Goal: Task Accomplishment & Management: Complete application form

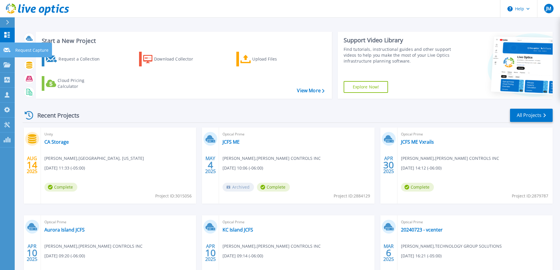
click at [21, 50] on p "Request Capture" at bounding box center [31, 50] width 33 height 15
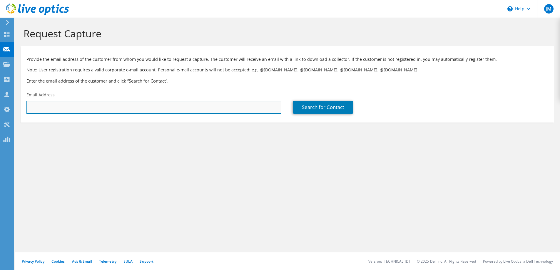
click at [217, 104] on input "text" at bounding box center [153, 107] width 255 height 13
click at [214, 105] on input "text" at bounding box center [153, 107] width 255 height 13
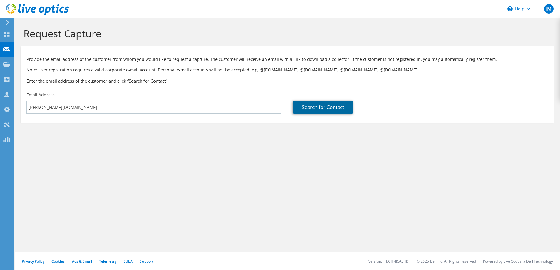
click at [329, 105] on link "Search for Contact" at bounding box center [323, 107] width 60 height 13
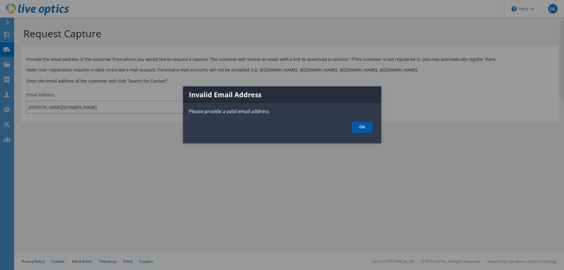
click at [358, 125] on link "OK" at bounding box center [362, 127] width 21 height 11
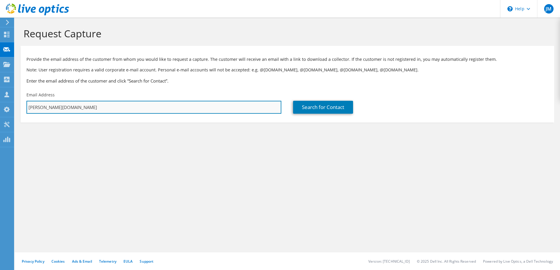
drag, startPoint x: 141, startPoint y: 108, endPoint x: 126, endPoint y: 108, distance: 15.0
click at [140, 108] on input "scott.how" at bounding box center [153, 107] width 255 height 13
drag, startPoint x: 112, startPoint y: 107, endPoint x: -48, endPoint y: 104, distance: 159.9
click at [0, 104] on html "JM Partner Team Member Jeffrey Mackey jmackey@tgs-mtc.com TECHNOLOGY GROUP SOLU…" at bounding box center [280, 135] width 560 height 270
paste input "ahoward@atcoks.org"
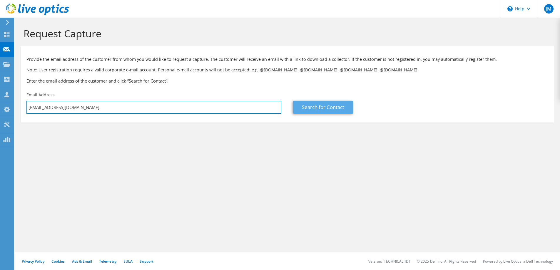
type input "sahoward@atcoks.org"
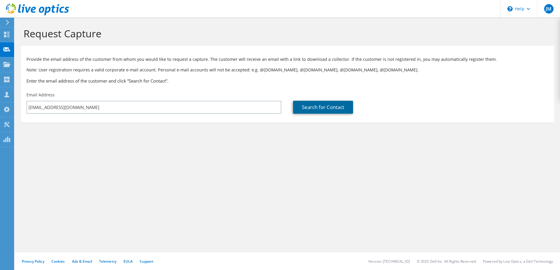
click at [309, 109] on link "Search for Contact" at bounding box center [323, 107] width 60 height 13
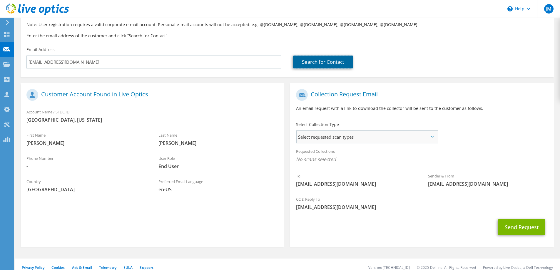
scroll to position [51, 0]
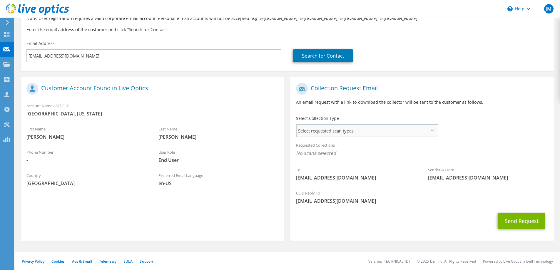
click at [343, 132] on span "Select requested scan types" at bounding box center [367, 131] width 141 height 12
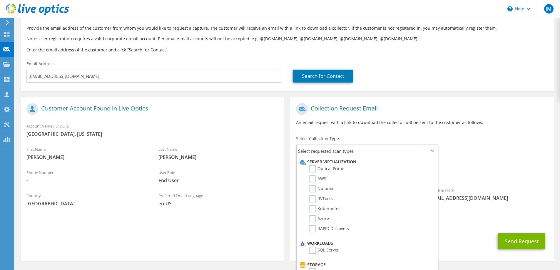
scroll to position [22, 0]
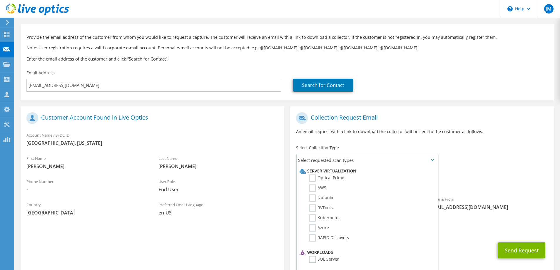
click at [404, 60] on h3 "Enter the email address of the customer and click “Search for Contact”." at bounding box center [287, 59] width 522 height 6
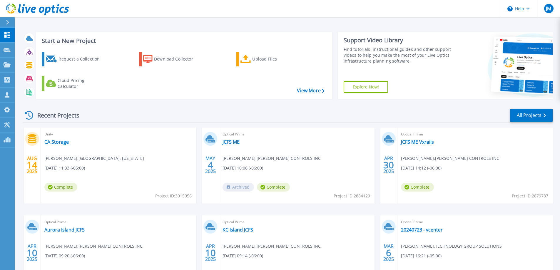
click at [118, 120] on div "Recent Projects All Projects" at bounding box center [288, 115] width 530 height 15
click at [23, 53] on p "Request Capture" at bounding box center [31, 50] width 33 height 15
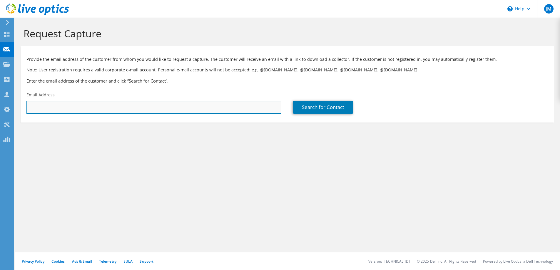
click at [168, 110] on input "text" at bounding box center [153, 107] width 255 height 13
paste input "sahoward@atcoks.org"
type input "sahoward@atcoks.org"
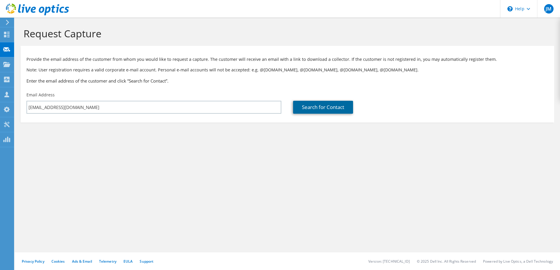
click at [333, 110] on link "Search for Contact" at bounding box center [323, 107] width 60 height 13
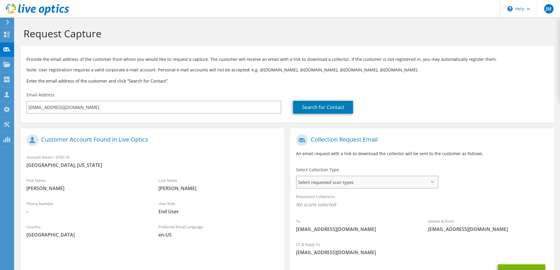
click at [368, 182] on span "Select requested scan types" at bounding box center [367, 182] width 141 height 12
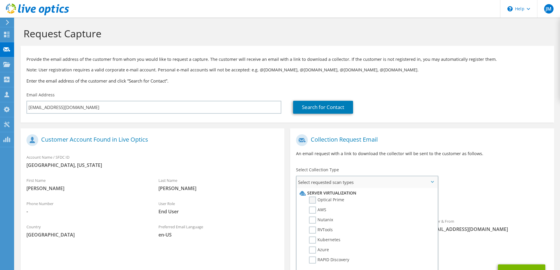
click at [312, 200] on label "Optical Prime" at bounding box center [326, 200] width 35 height 7
click at [0, 0] on input "Optical Prime" at bounding box center [0, 0] width 0 height 0
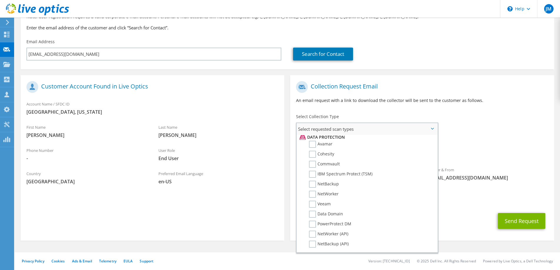
scroll to position [280, 0]
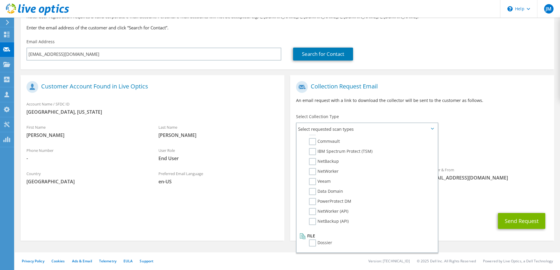
click at [449, 215] on div "Send Request" at bounding box center [422, 221] width 264 height 22
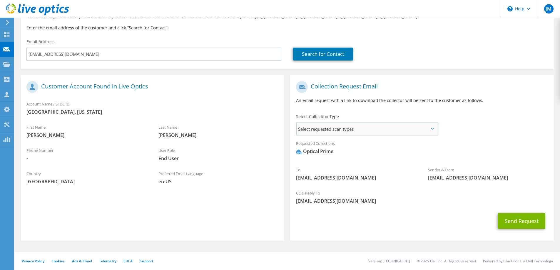
click at [395, 128] on span "Select requested scan types" at bounding box center [367, 129] width 141 height 12
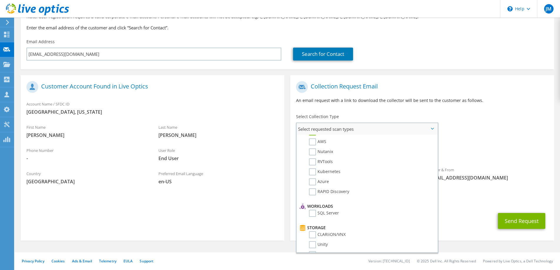
scroll to position [0, 0]
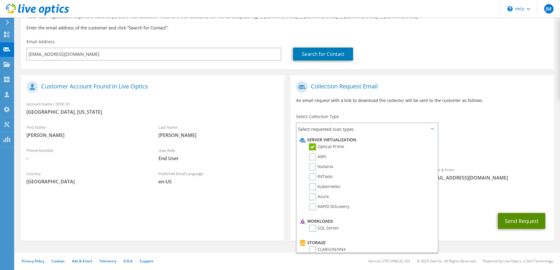
click at [522, 223] on button "Send Request" at bounding box center [521, 221] width 47 height 16
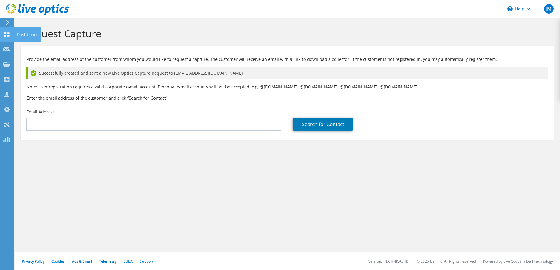
click at [5, 37] on use at bounding box center [7, 35] width 6 height 6
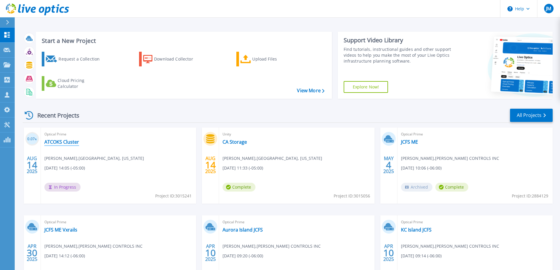
click at [71, 141] on link "ATCOKS Cluster" at bounding box center [61, 142] width 35 height 6
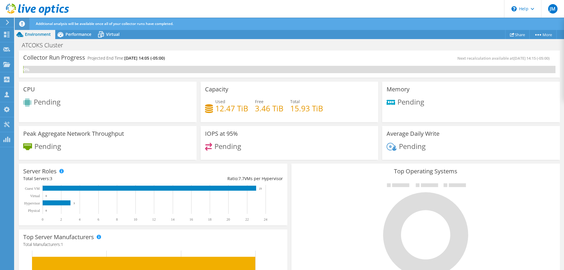
scroll to position [29, 0]
click at [107, 36] on span "Virtual" at bounding box center [113, 34] width 14 height 6
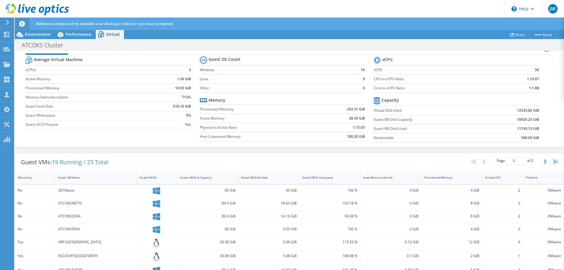
scroll to position [0, 0]
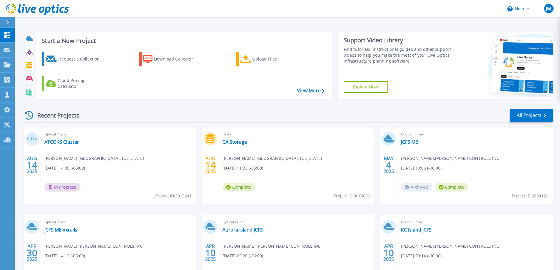
click at [154, 91] on div "Request a Collection Download Collector Upload Files Cloud Pricing Calculator" at bounding box center [183, 71] width 292 height 49
click at [134, 25] on div "Start a New Project Request a Collection Download Collector Upload Files Cloud …" at bounding box center [287, 154] width 545 height 308
click at [445, 5] on header "Help JM Partner Team Member Jeffrey Mackey jmackey@tgs-mtc.com TECHNOLOGY GROUP…" at bounding box center [280, 9] width 560 height 18
click at [471, 9] on header "Help JM Partner Team Member Jeffrey Mackey jmackey@tgs-mtc.com TECHNOLOGY GROUP…" at bounding box center [280, 9] width 560 height 18
click at [272, 19] on div "Start a New Project Request a Collection Download Collector Upload Files Cloud …" at bounding box center [287, 154] width 545 height 308
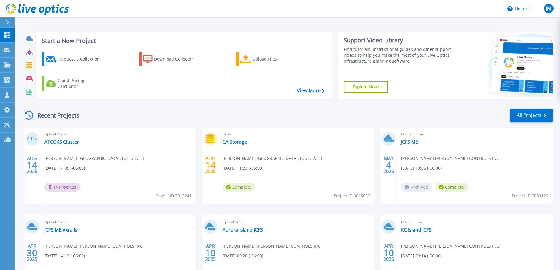
click at [71, 138] on div "Optical Prime ATCOKS Cluster Scott Howard , ATCHISON COUNTY, KANSAS 08/14/2025,…" at bounding box center [118, 166] width 155 height 76
click at [70, 143] on link "ATCOKS Cluster" at bounding box center [61, 142] width 35 height 6
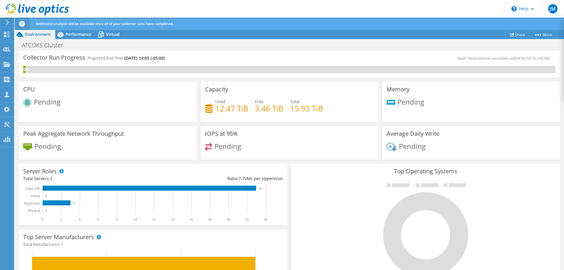
click at [143, 24] on span "Additional analysis will be available once all of your collector runs have comp…" at bounding box center [105, 23] width 138 height 5
click at [168, 24] on span "Additional analysis will be available once all of your collector runs have comp…" at bounding box center [105, 23] width 138 height 5
click at [64, 68] on div "1%" at bounding box center [289, 69] width 533 height 7
click at [73, 58] on h3 "Collector Run Progress" at bounding box center [54, 58] width 62 height 0
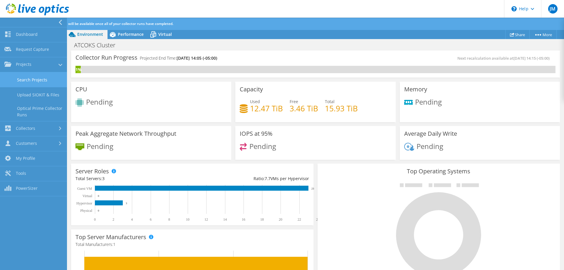
click at [49, 76] on link "Search Projects" at bounding box center [33, 79] width 67 height 15
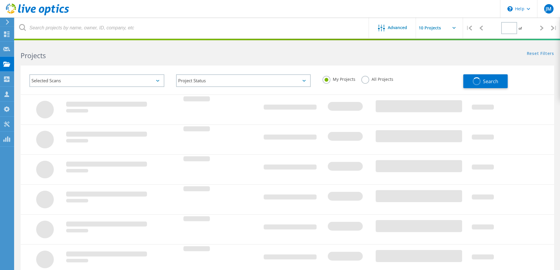
type input "1"
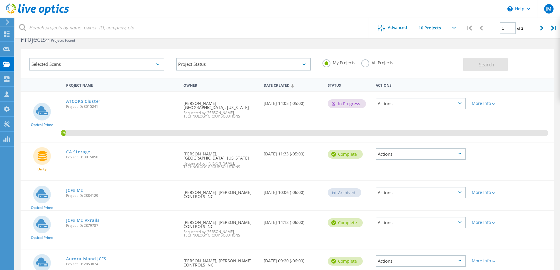
scroll to position [29, 0]
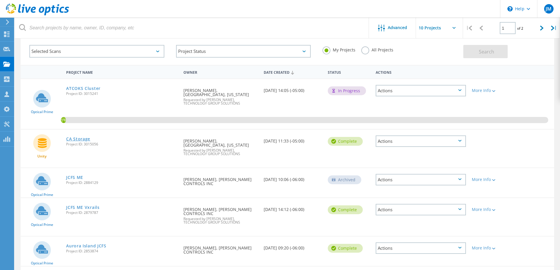
click at [83, 139] on link "CA Storage" at bounding box center [78, 139] width 24 height 4
